Goal: Task Accomplishment & Management: Manage account settings

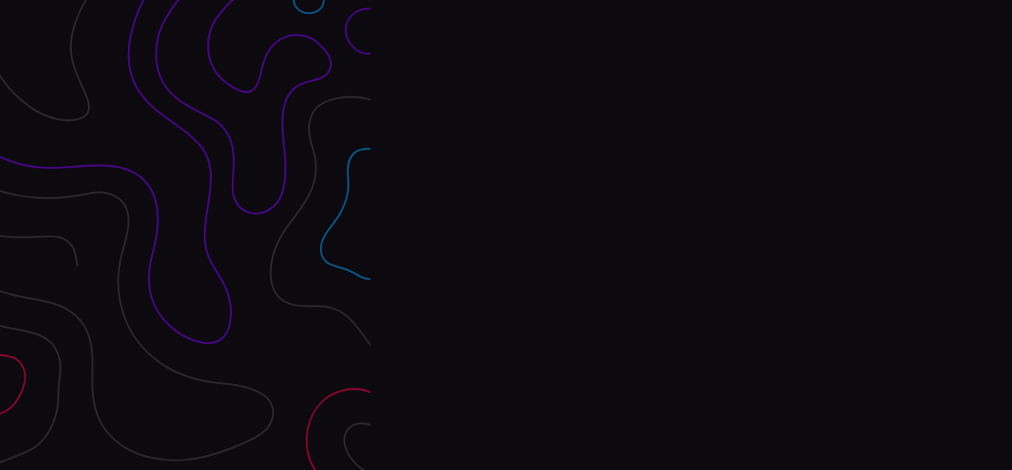
click at [506, 235] on div "Interpres Baseline & prioritize your security posture Email Login Visit Website" at bounding box center [692, 235] width 642 height 470
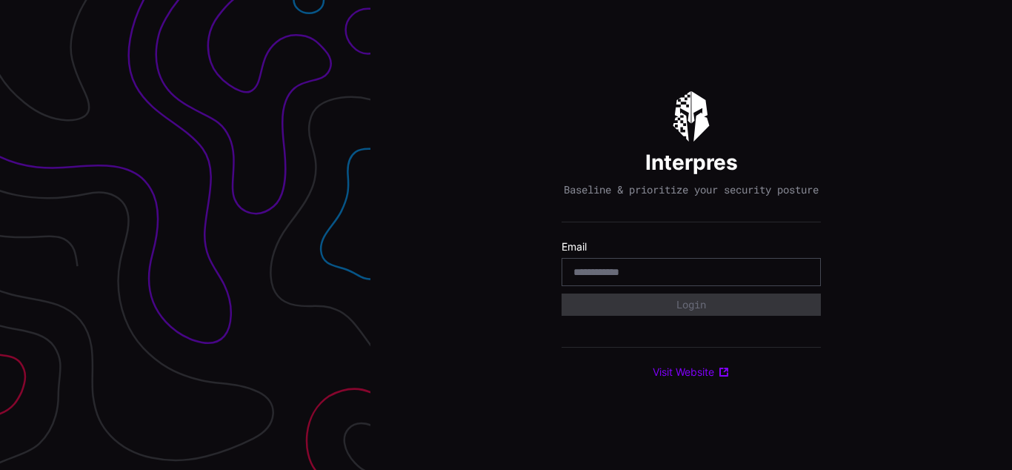
click at [506, 235] on div "Interpres Baseline & prioritize your security posture Email Login Visit Website" at bounding box center [692, 235] width 642 height 470
